Goal: Find specific fact: Find specific fact

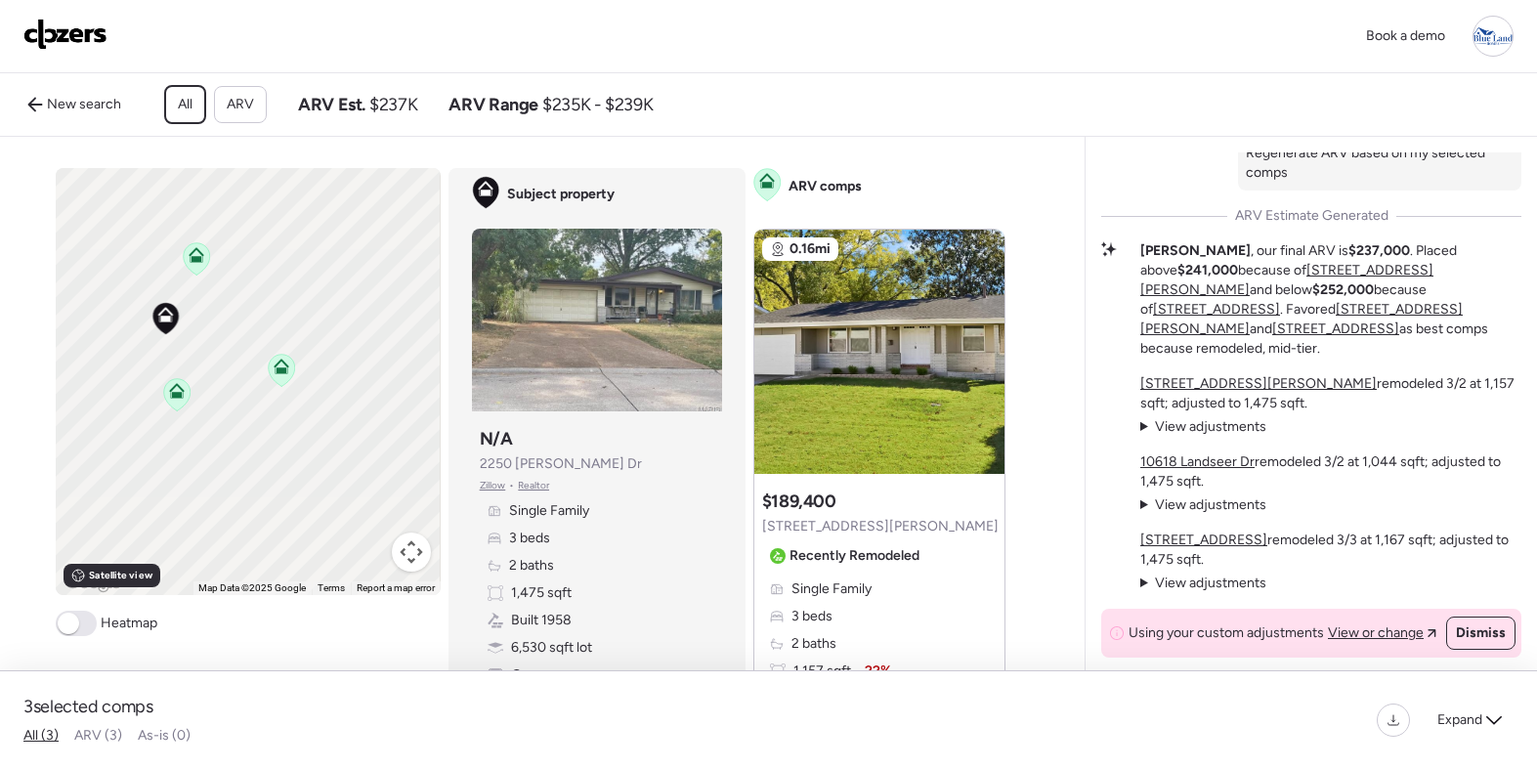
click at [203, 259] on icon at bounding box center [197, 255] width 16 height 16
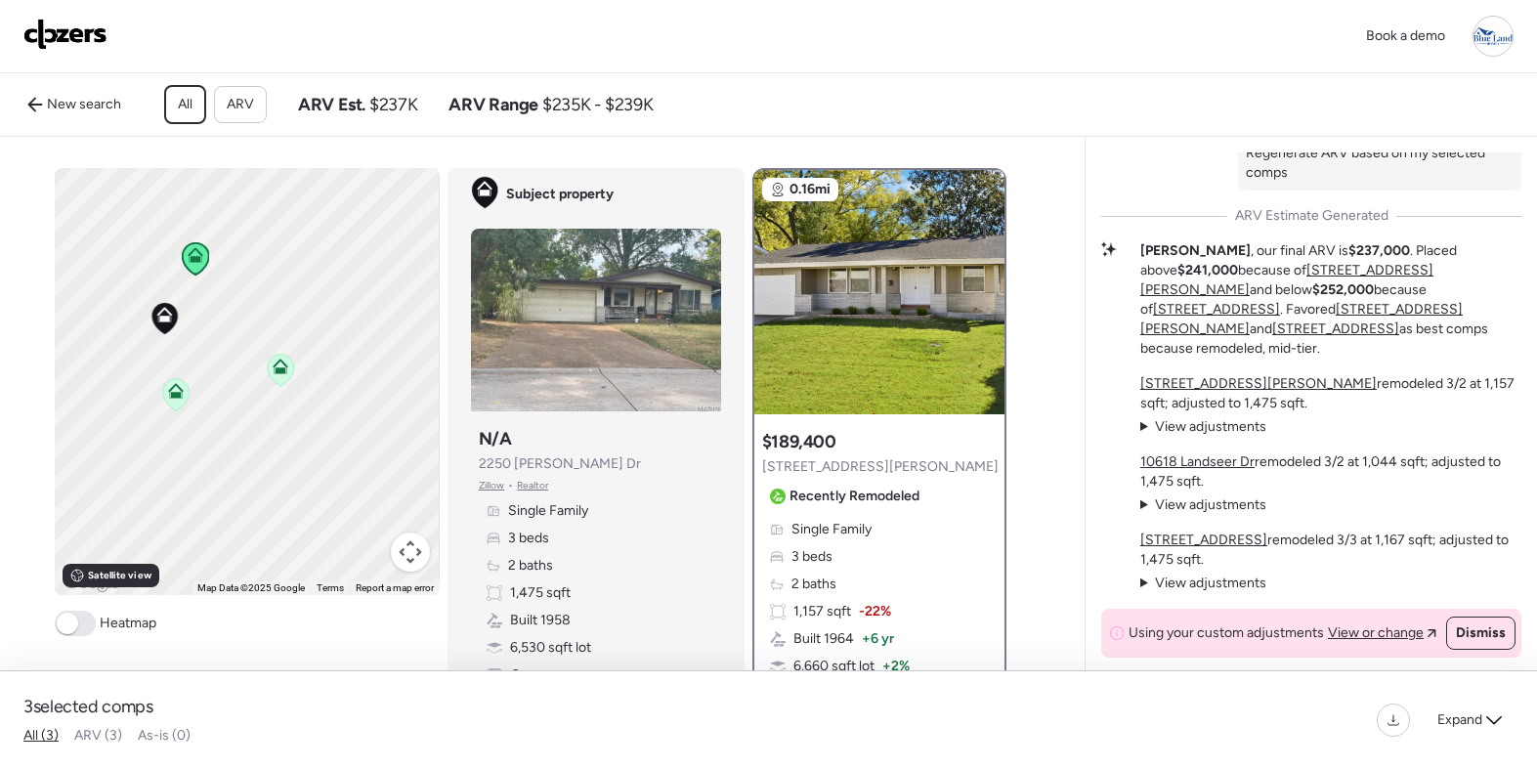
click at [289, 381] on icon at bounding box center [280, 370] width 27 height 33
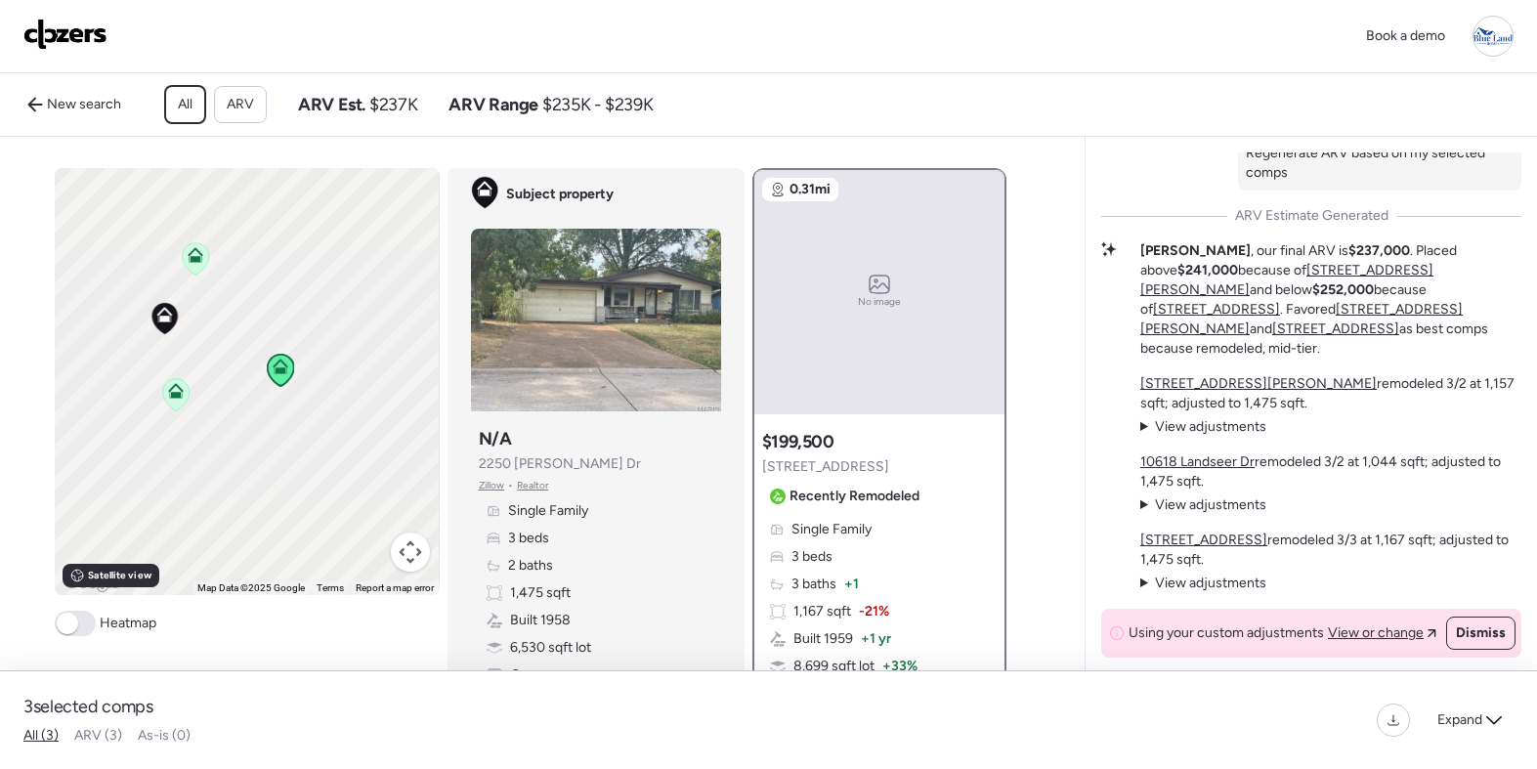
click at [183, 401] on icon at bounding box center [176, 394] width 26 height 32
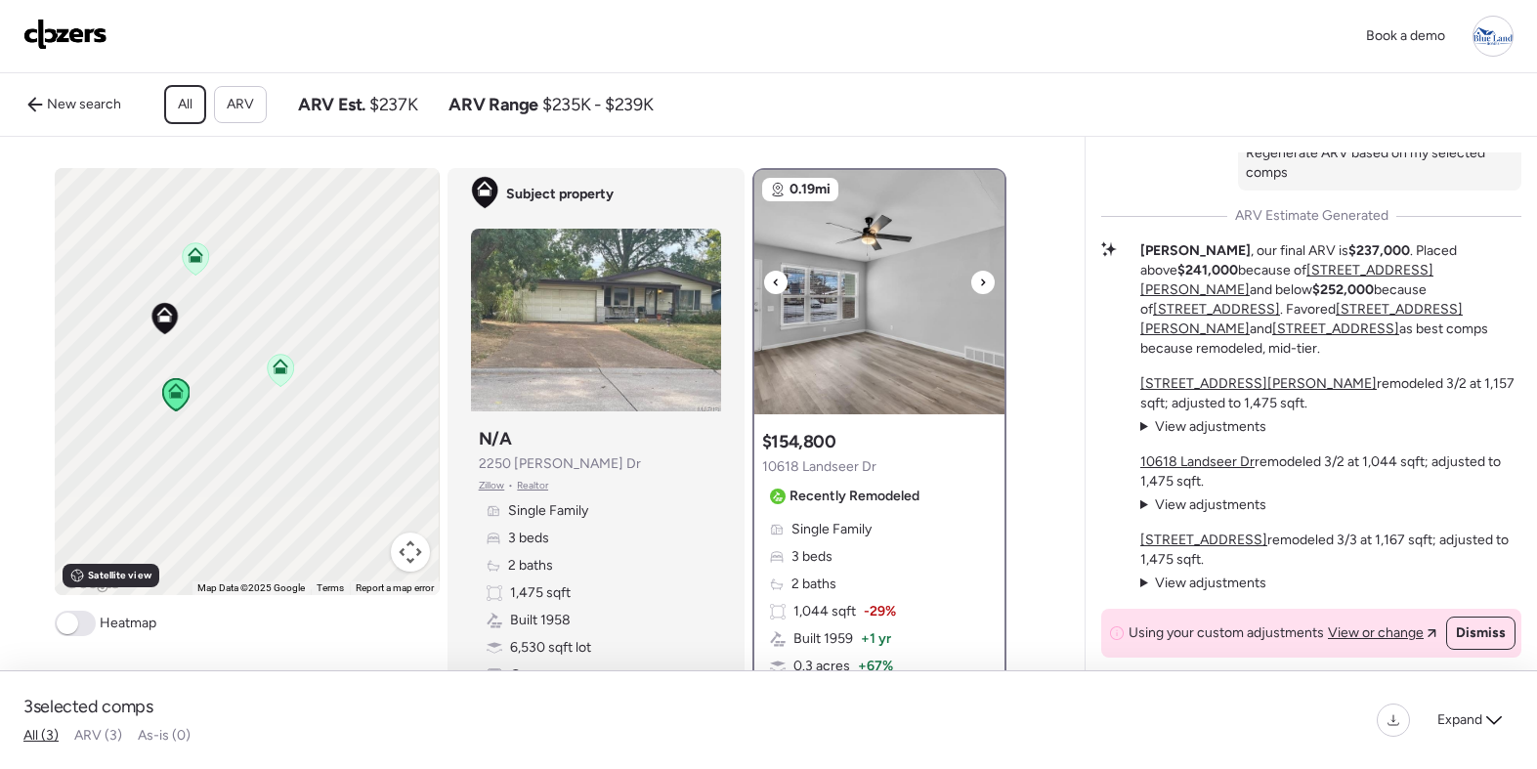
click at [980, 267] on img at bounding box center [879, 292] width 250 height 244
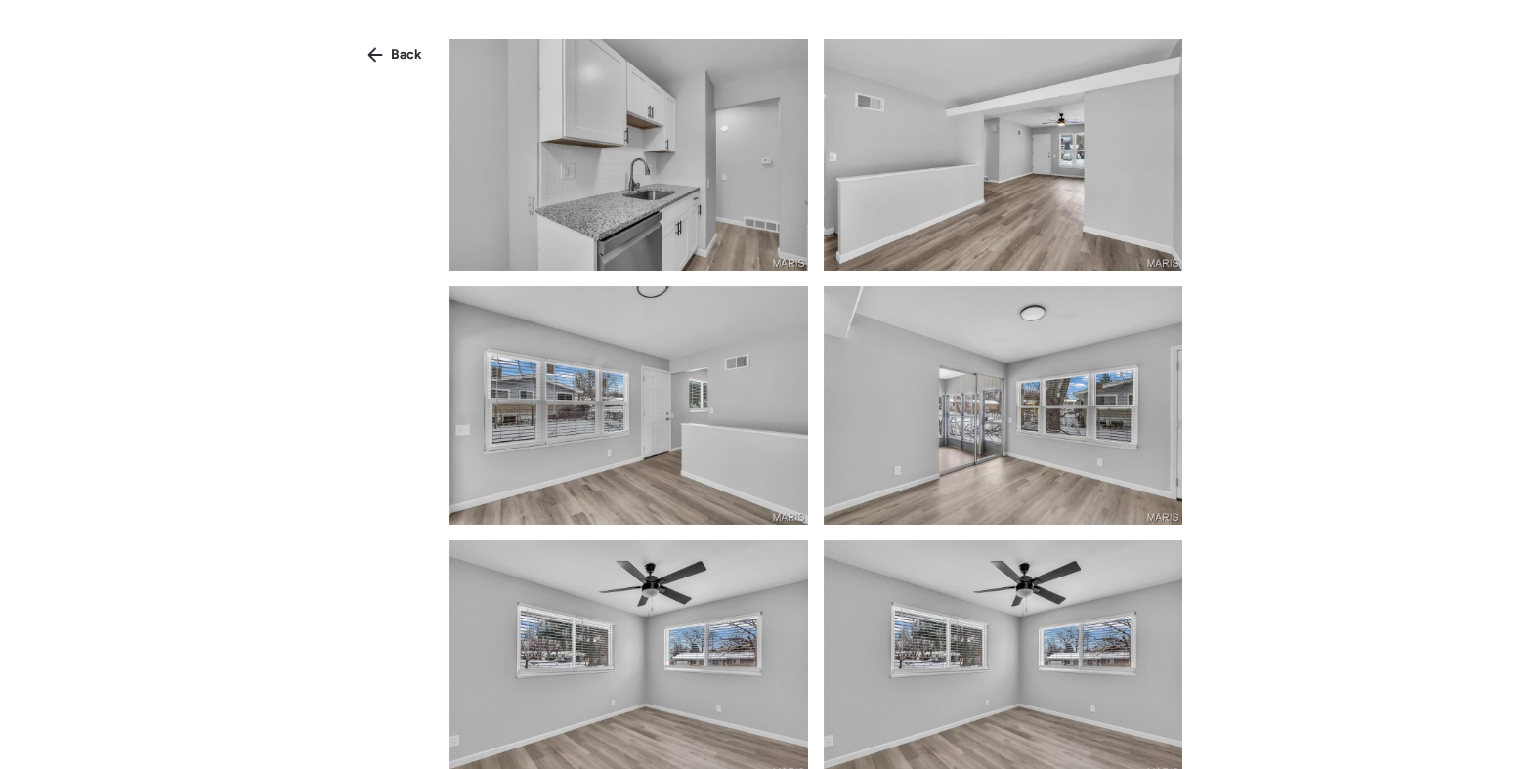
scroll to position [744, 0]
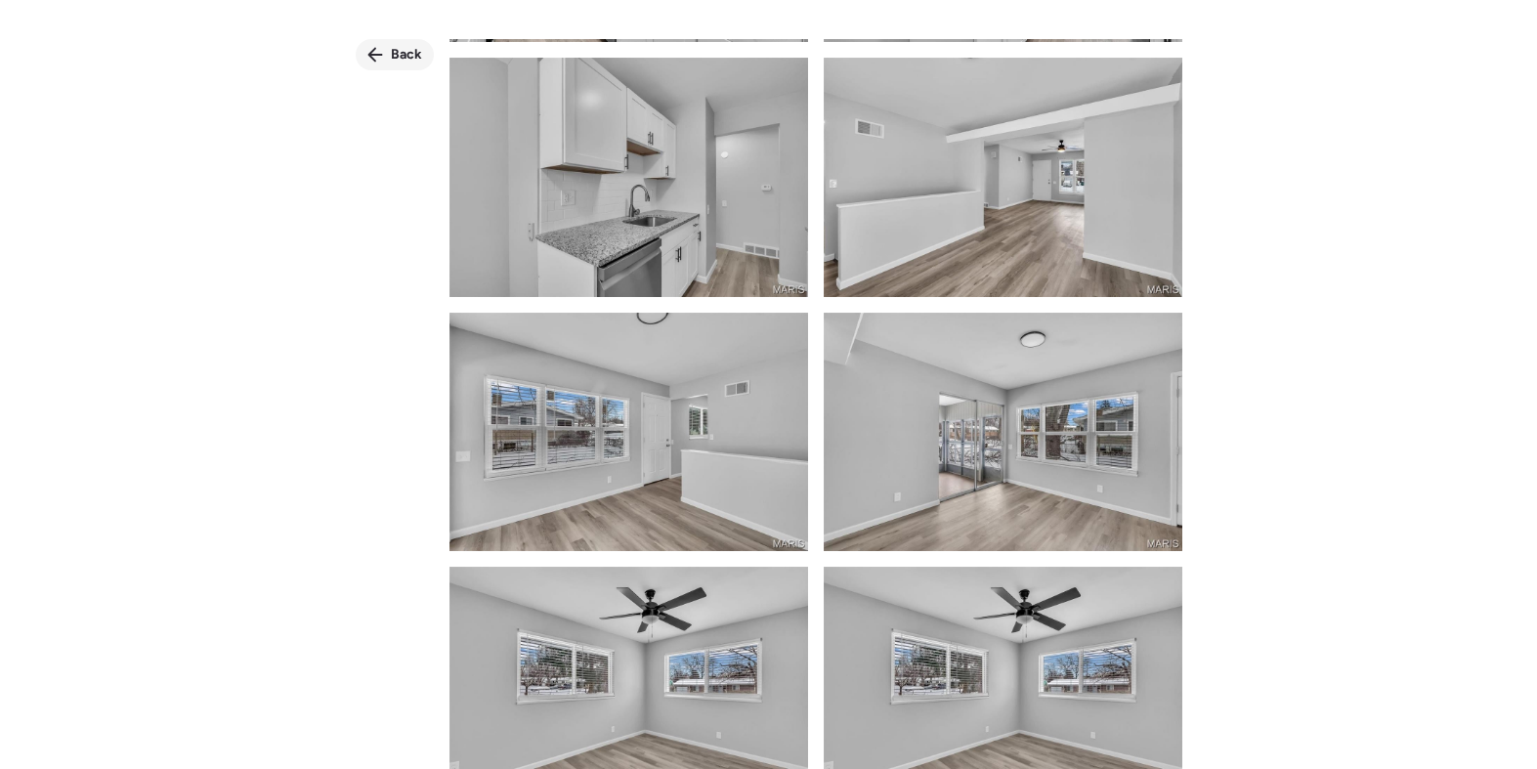
click at [379, 58] on icon at bounding box center [375, 55] width 16 height 16
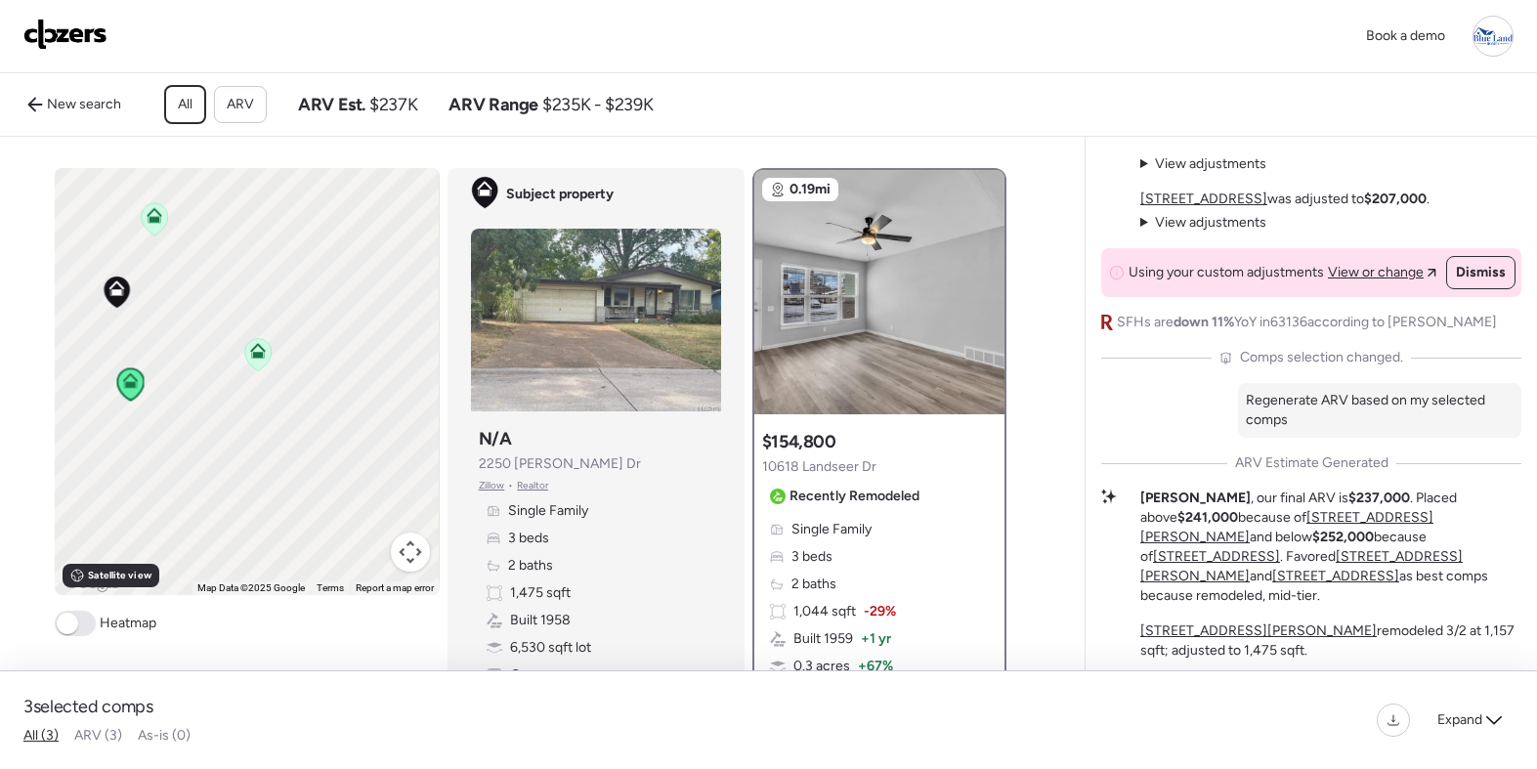
scroll to position [-402, 0]
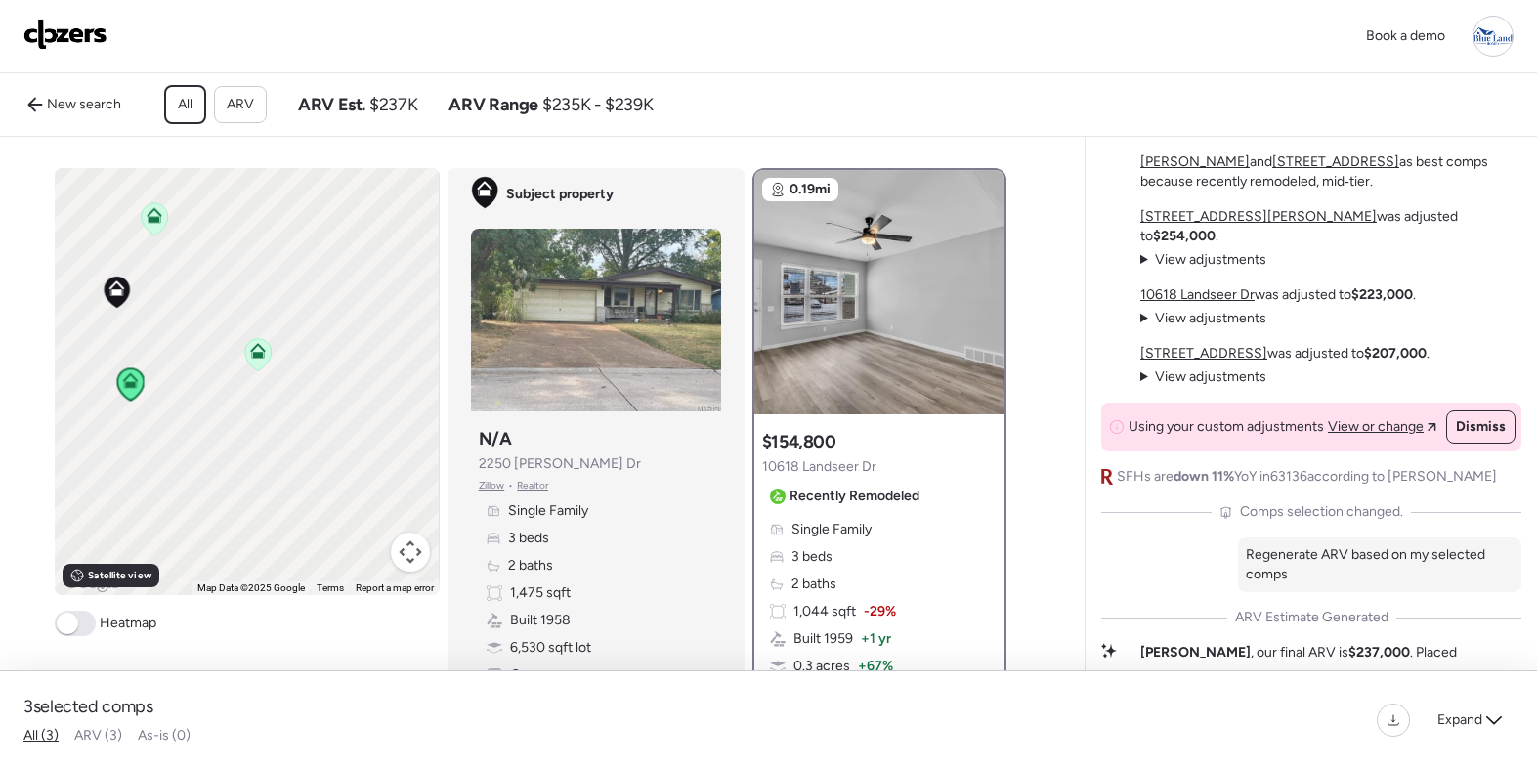
click at [560, 469] on span "2250 [PERSON_NAME] Dr" at bounding box center [560, 464] width 162 height 20
copy span "2250 [PERSON_NAME] Dr"
